Goal: Transaction & Acquisition: Purchase product/service

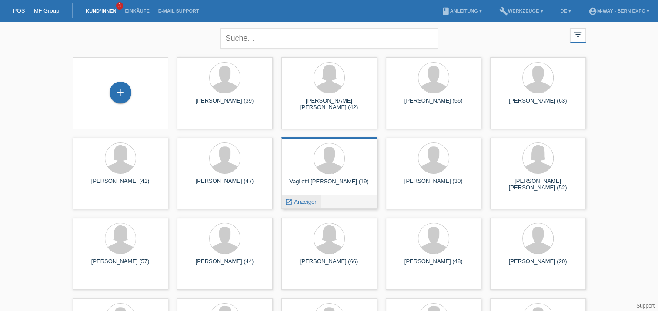
click at [289, 202] on icon "launch" at bounding box center [289, 202] width 8 height 8
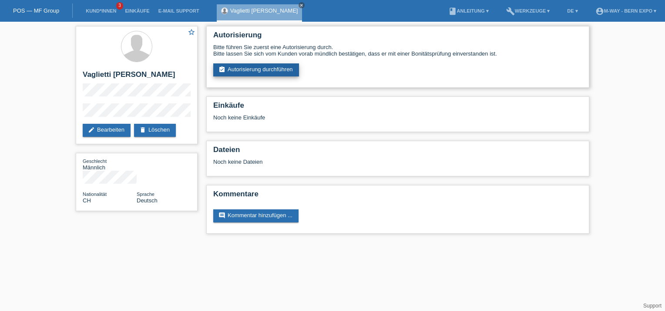
click at [267, 72] on link "assignment_turned_in Autorisierung durchführen" at bounding box center [256, 70] width 86 height 13
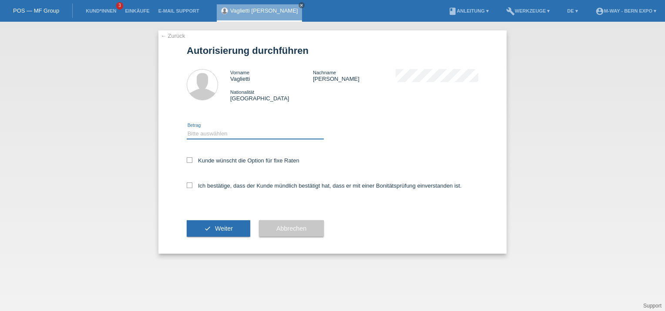
click at [261, 137] on select "Bitte auswählen CHF 1.00 - CHF 499.00 CHF 500.00 - CHF 1'999.00 CHF 2'000.00 - …" at bounding box center [255, 134] width 137 height 10
select select "2"
click at [187, 129] on select "Bitte auswählen CHF 1.00 - CHF 499.00 CHF 500.00 - CHF 1'999.00 CHF 2'000.00 - …" at bounding box center [255, 134] width 137 height 10
click at [184, 187] on div "← Zurück Autorisierung durchführen Vorname Vaglietti Nachname Bryan Angelo Fabr…" at bounding box center [332, 142] width 348 height 224
click at [188, 187] on icon at bounding box center [190, 186] width 6 height 6
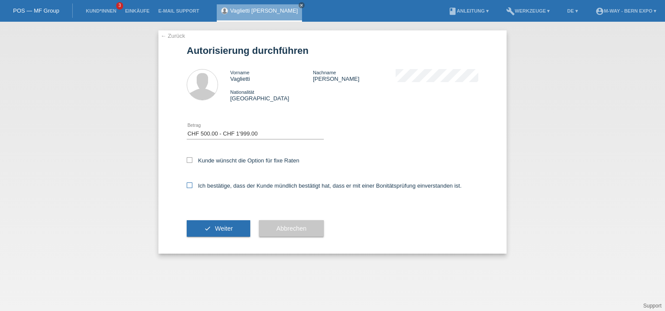
click at [188, 187] on input "Ich bestätige, dass der Kunde mündlich bestätigt hat, dass er mit einer Bonität…" at bounding box center [190, 186] width 6 height 6
checkbox input "true"
click at [214, 226] on button "check Weiter" at bounding box center [219, 229] width 64 height 17
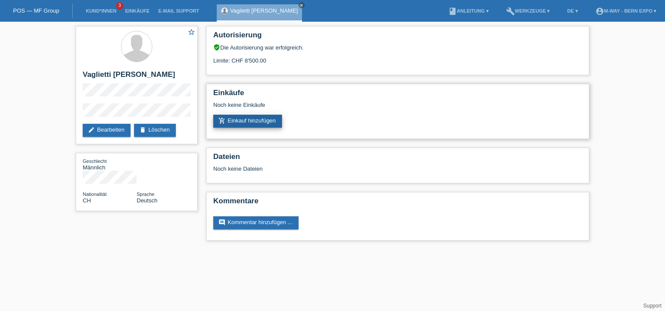
click at [259, 123] on link "add_shopping_cart Einkauf hinzufügen" at bounding box center [247, 121] width 69 height 13
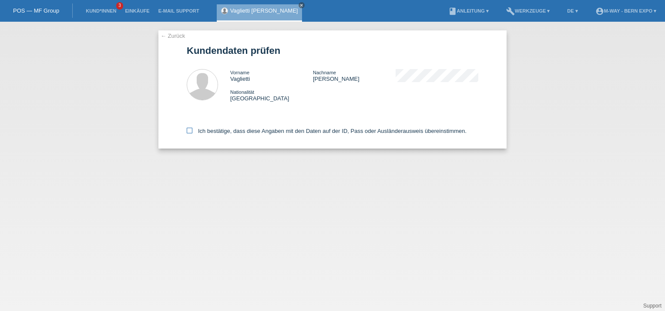
click at [187, 132] on icon at bounding box center [190, 131] width 6 height 6
click at [187, 132] on input "Ich bestätige, dass diese Angaben mit den Daten auf der ID, Pass oder Ausländer…" at bounding box center [190, 131] width 6 height 6
checkbox input "true"
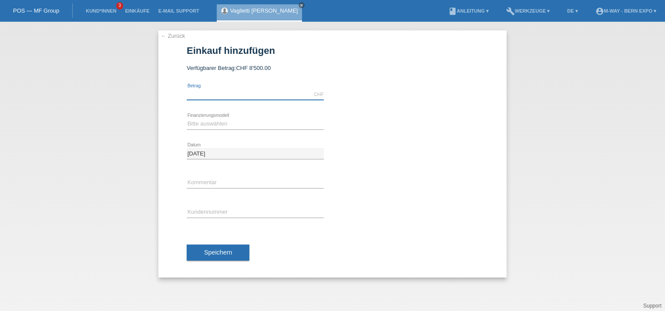
click at [244, 99] on input "text" at bounding box center [255, 94] width 137 height 11
click at [228, 124] on select "Bitte auswählen Fixe Raten Kauf auf Rechnung mit Teilzahlungsoption" at bounding box center [255, 124] width 137 height 10
click at [227, 94] on input "1349.54" at bounding box center [255, 94] width 137 height 11
type input "1349.55"
click at [224, 124] on select "Bitte auswählen Fixe Raten Kauf auf Rechnung mit Teilzahlungsoption" at bounding box center [255, 124] width 137 height 10
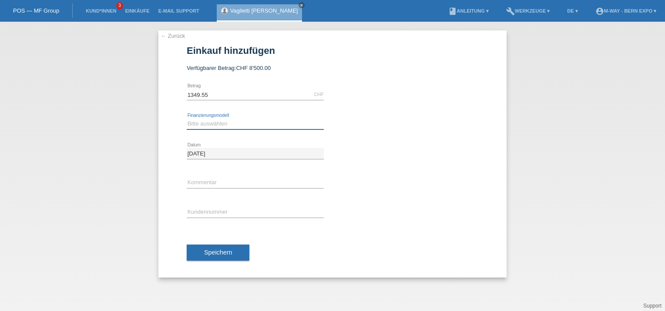
select select "77"
click at [187, 119] on select "Bitte auswählen Fixe Raten Kauf auf Rechnung mit Teilzahlungsoption" at bounding box center [255, 124] width 137 height 10
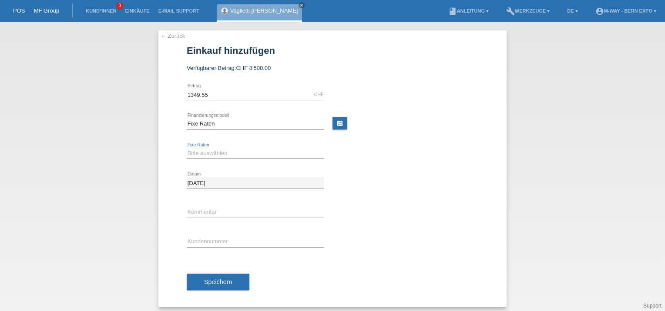
click at [224, 152] on select "Bitte auswählen 4 Raten 5 Raten 6 Raten 7 Raten 8 Raten 9 Raten 10 Raten 11 Rat…" at bounding box center [255, 153] width 137 height 10
select select "202"
click at [187, 148] on select "Bitte auswählen 4 Raten 5 Raten 6 Raten 7 Raten 8 Raten 9 Raten 10 Raten 11 Rat…" at bounding box center [255, 153] width 137 height 10
click at [215, 238] on input "text" at bounding box center [255, 242] width 137 height 11
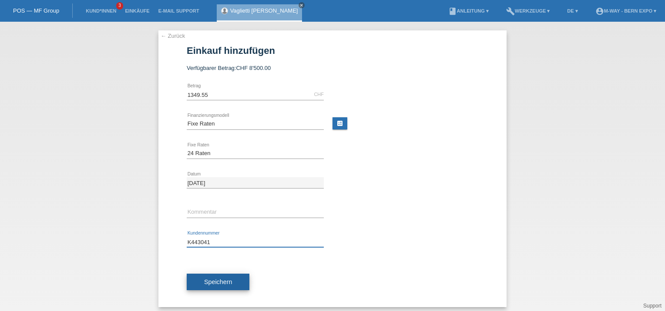
type input "K443041"
click at [206, 283] on span "Speichern" at bounding box center [218, 282] width 28 height 7
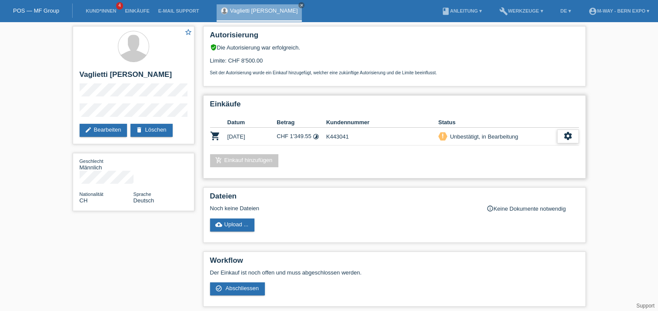
click at [565, 140] on icon "settings" at bounding box center [568, 136] width 10 height 10
click at [559, 137] on div "settings" at bounding box center [568, 137] width 22 height 14
click at [569, 135] on icon "settings" at bounding box center [568, 136] width 10 height 10
click at [504, 175] on span "Abschliessen" at bounding box center [499, 176] width 36 height 10
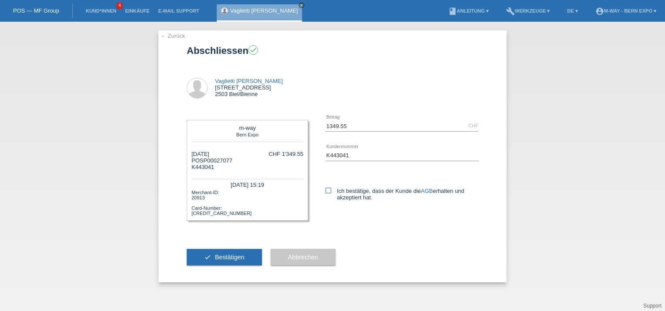
click at [328, 190] on icon at bounding box center [328, 191] width 6 height 6
click at [328, 190] on input "Ich bestätige, dass der Kunde die AGB erhalten und akzeptiert hat." at bounding box center [328, 191] width 6 height 6
checkbox input "true"
click at [230, 256] on span "Bestätigen" at bounding box center [230, 257] width 30 height 7
